Goal: Find specific page/section: Find specific page/section

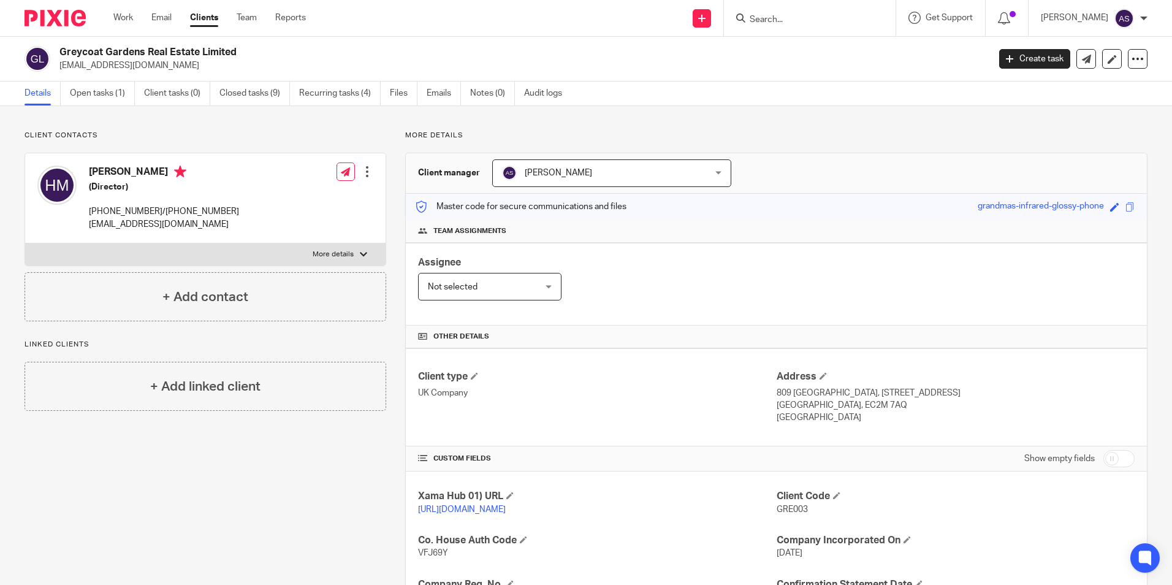
click at [807, 18] on input "Search" at bounding box center [804, 20] width 110 height 11
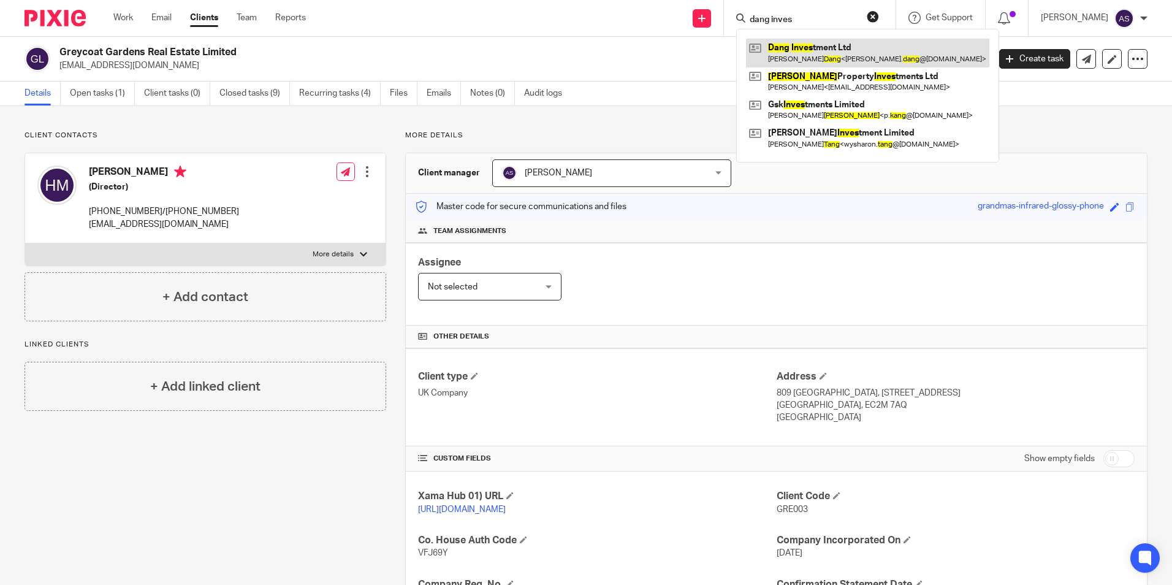
type input "dang inves"
click at [843, 55] on link at bounding box center [867, 53] width 243 height 28
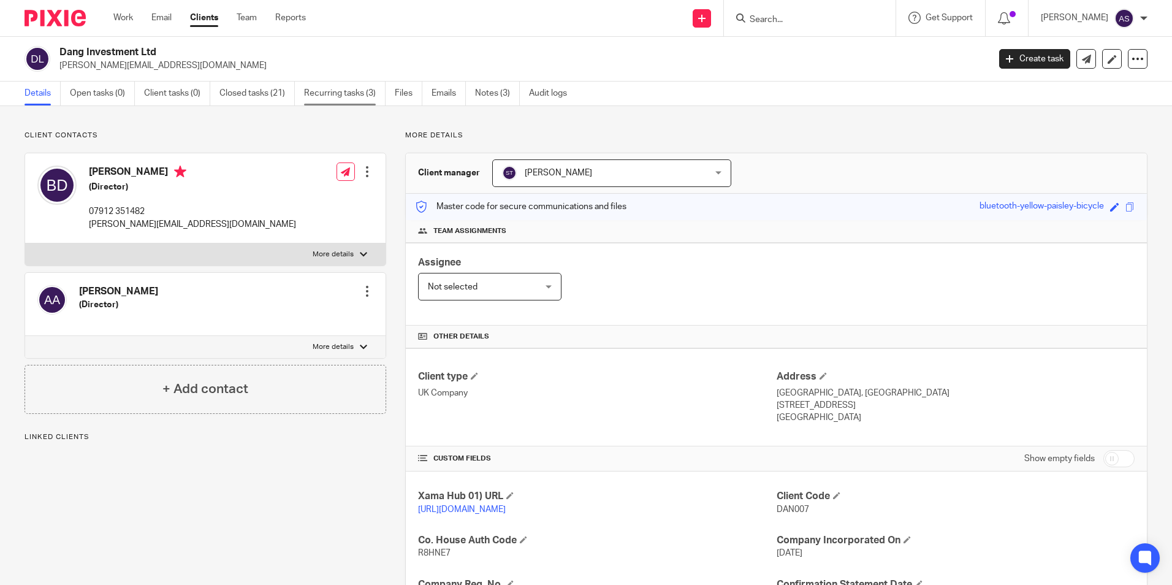
click at [308, 101] on link "Recurring tasks (3)" at bounding box center [345, 94] width 82 height 24
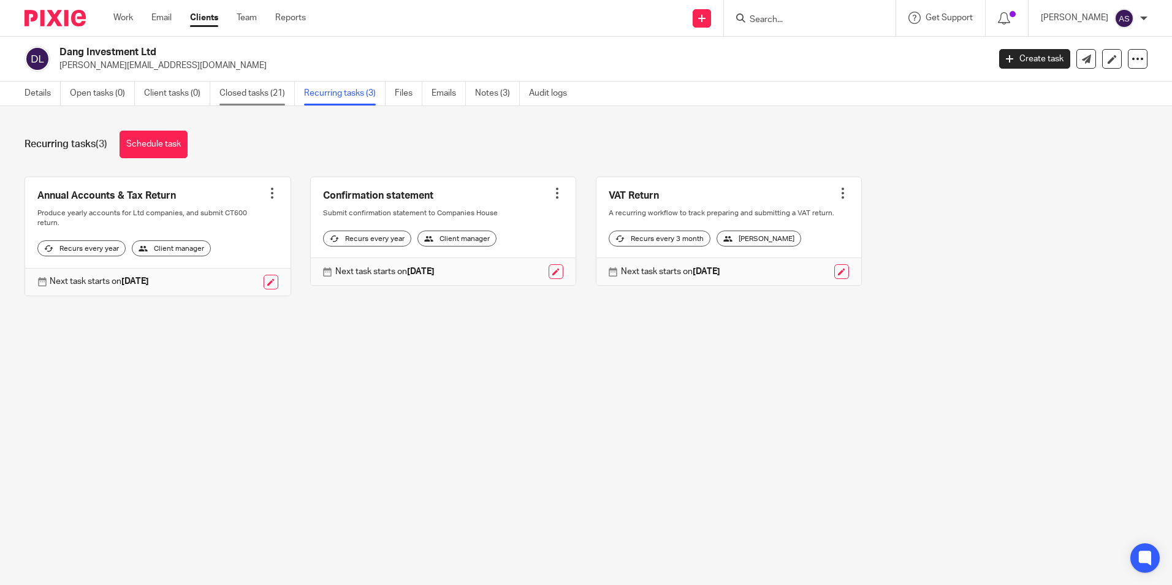
click at [261, 91] on link "Closed tasks (21)" at bounding box center [257, 94] width 75 height 24
